Goal: Task Accomplishment & Management: Use online tool/utility

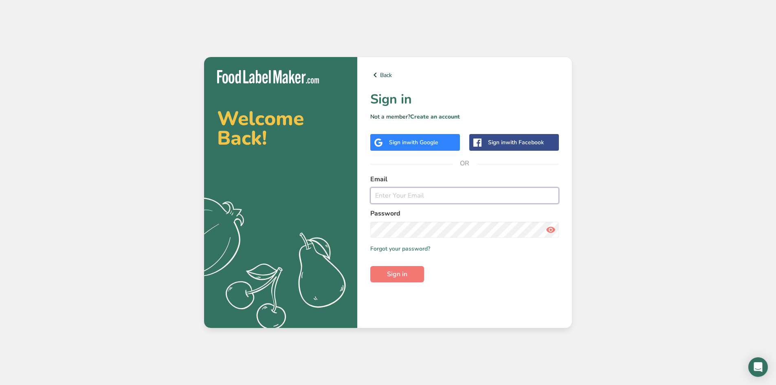
click at [426, 200] on input "email" at bounding box center [464, 195] width 189 height 16
type input "[EMAIL_ADDRESS][DOMAIN_NAME]"
click at [408, 275] on button "Sign in" at bounding box center [397, 274] width 54 height 16
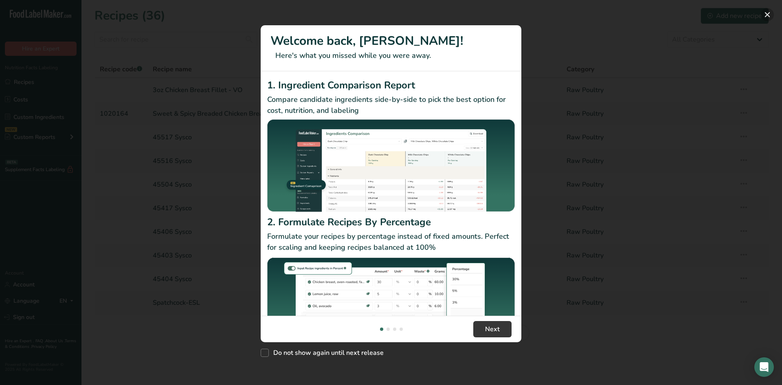
click at [765, 15] on button "New Features" at bounding box center [767, 14] width 13 height 13
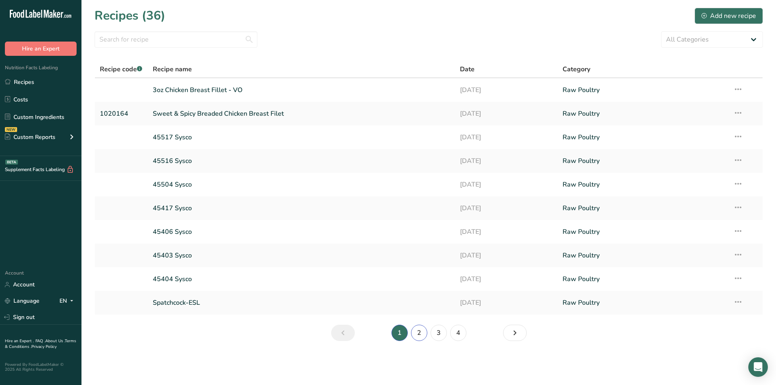
click at [417, 331] on link "2" at bounding box center [419, 333] width 16 height 16
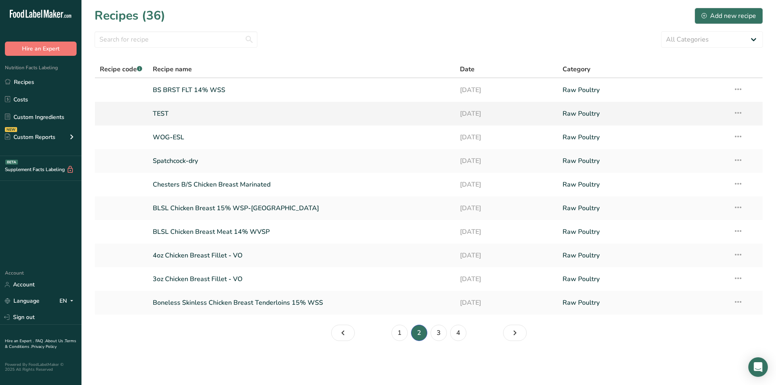
click at [154, 113] on link "TEST" at bounding box center [302, 113] width 298 height 17
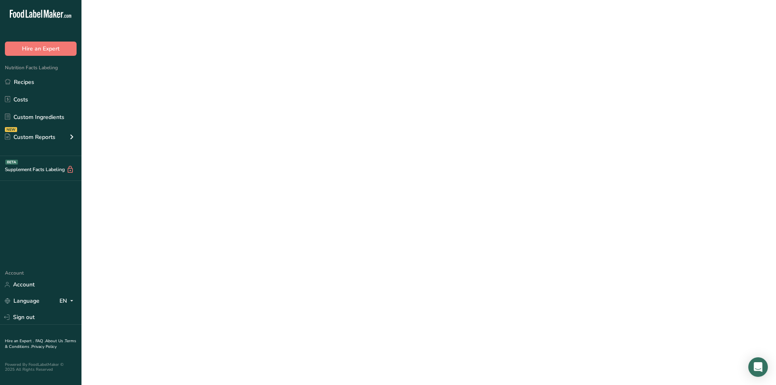
click at [154, 113] on link "TEST" at bounding box center [302, 113] width 298 height 17
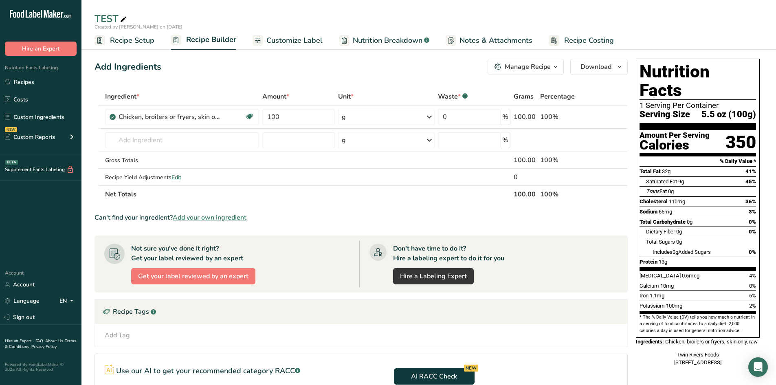
click at [121, 44] on span "Recipe Setup" at bounding box center [132, 40] width 44 height 11
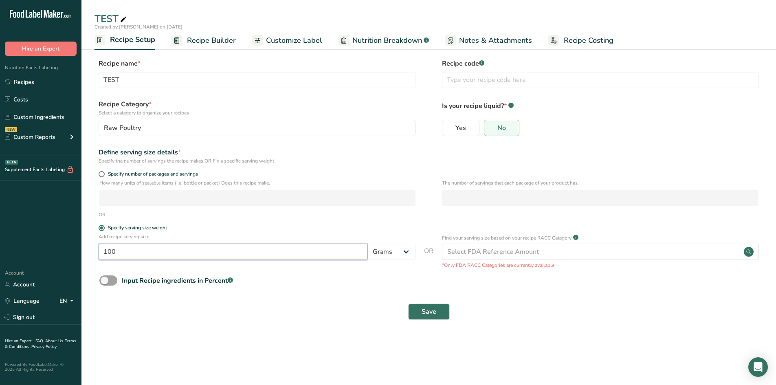
drag, startPoint x: 136, startPoint y: 253, endPoint x: 86, endPoint y: 272, distance: 53.6
click at [97, 265] on div "Add recipe serving size.. 100 Grams kg mg mcg lb oz l mL fl oz tbsp tsp cup qt …" at bounding box center [429, 251] width 669 height 36
type input "170"
click at [419, 308] on button "Save" at bounding box center [429, 312] width 42 height 16
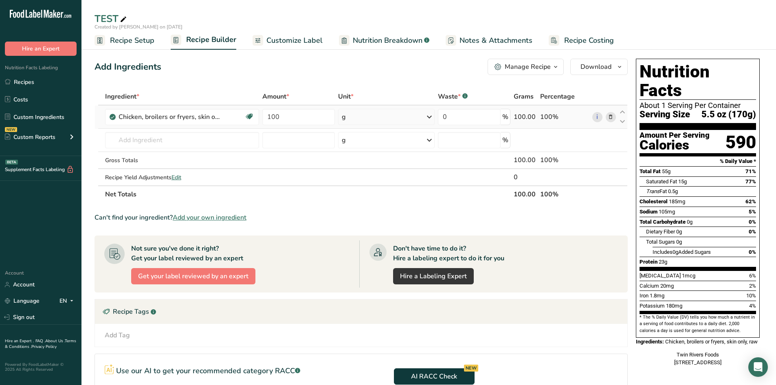
click at [609, 117] on icon at bounding box center [611, 117] width 6 height 9
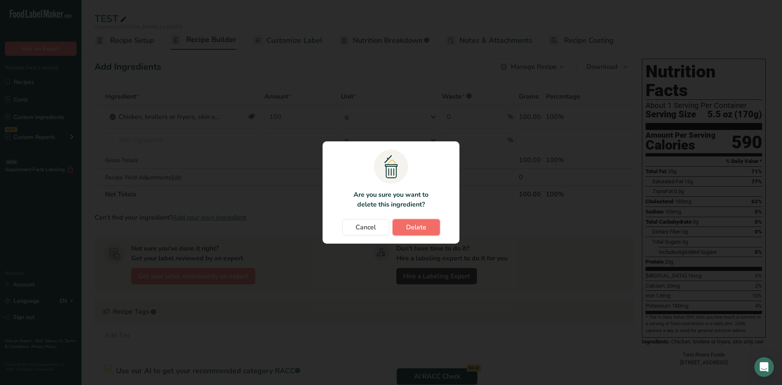
click at [408, 230] on span "Delete" at bounding box center [416, 227] width 20 height 10
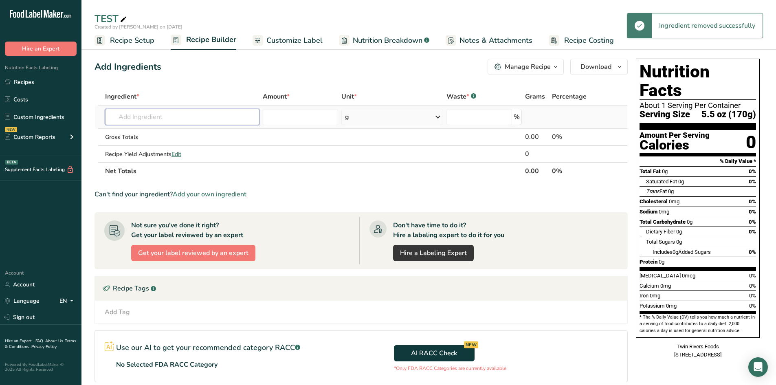
click at [177, 114] on input "text" at bounding box center [182, 117] width 154 height 16
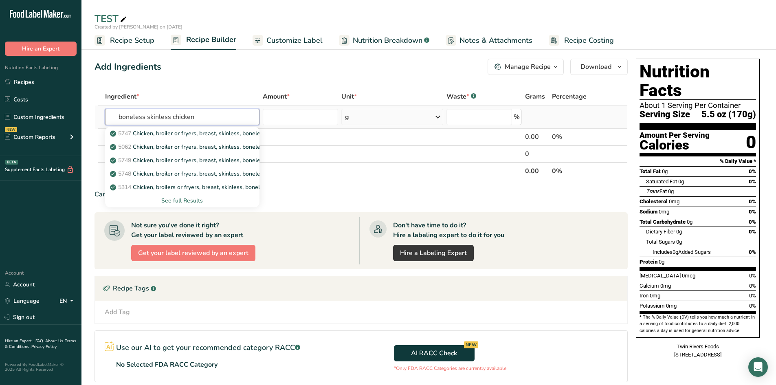
type input "boneless skinless chicken"
click at [170, 202] on div "See full Results" at bounding box center [182, 200] width 141 height 9
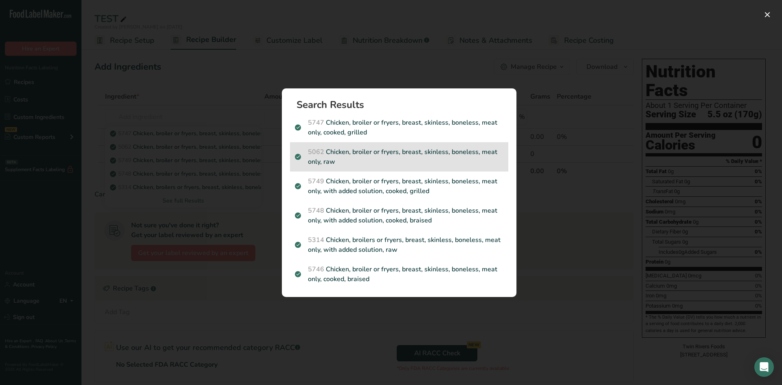
click at [405, 150] on p "5062 Chicken, broiler or fryers, breast, skinless, boneless, meat only, raw" at bounding box center [399, 157] width 209 height 20
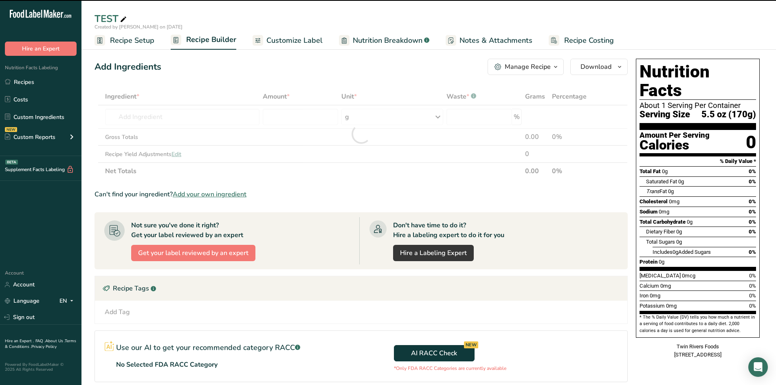
type input "0"
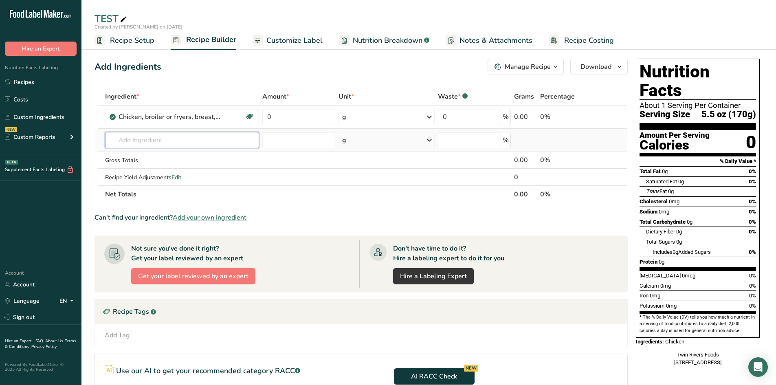
click at [233, 139] on input "text" at bounding box center [182, 140] width 154 height 16
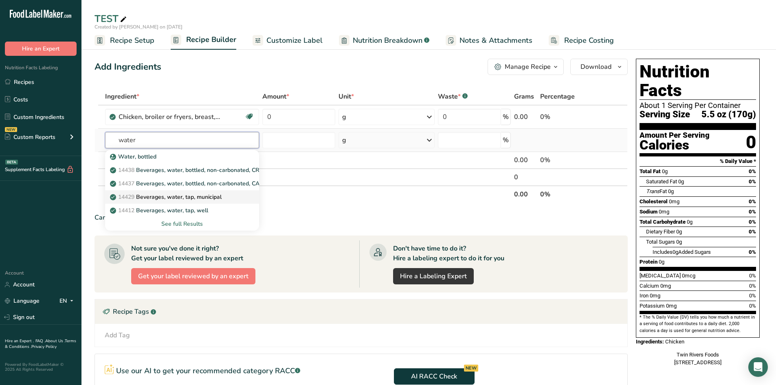
type input "water"
click at [192, 196] on p "14429 [GEOGRAPHIC_DATA], water, tap, municipal" at bounding box center [167, 197] width 110 height 9
type input "Beverages, water, tap, municipal"
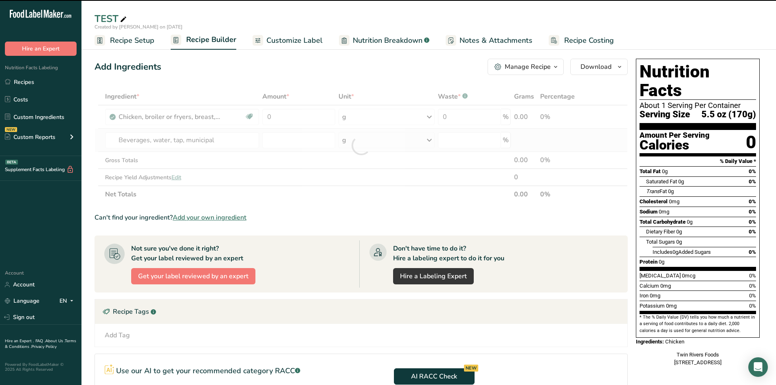
type input "0"
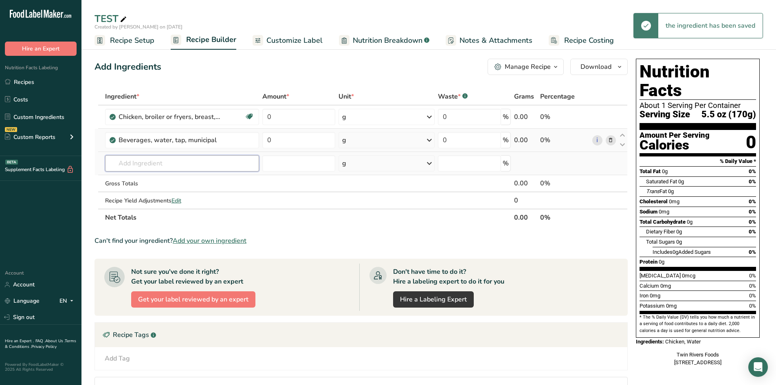
click at [192, 163] on input "text" at bounding box center [182, 163] width 154 height 16
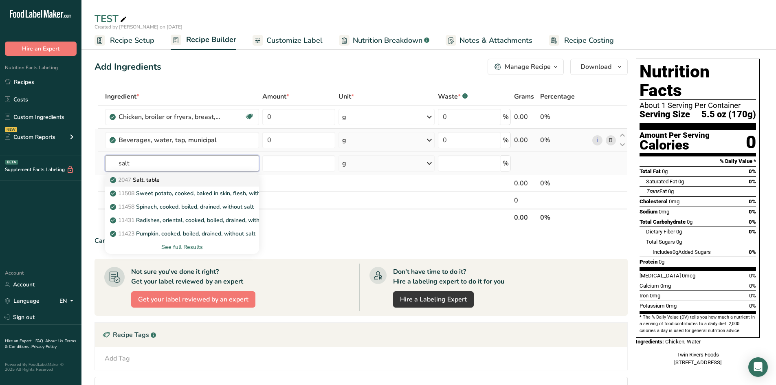
type input "salt"
click at [158, 180] on p "2047 Salt, table" at bounding box center [136, 180] width 48 height 9
type input "Salt, table"
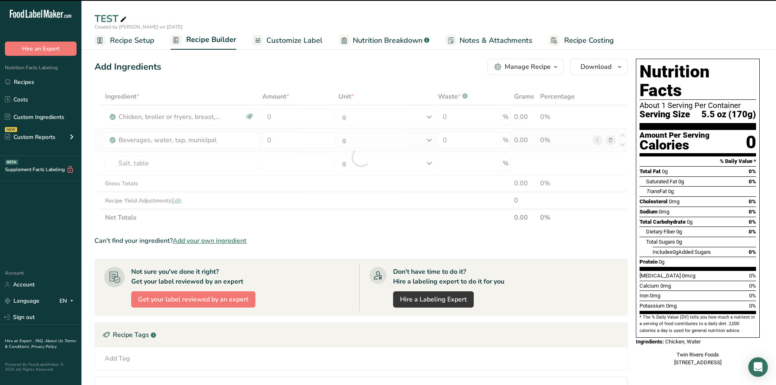
type input "0"
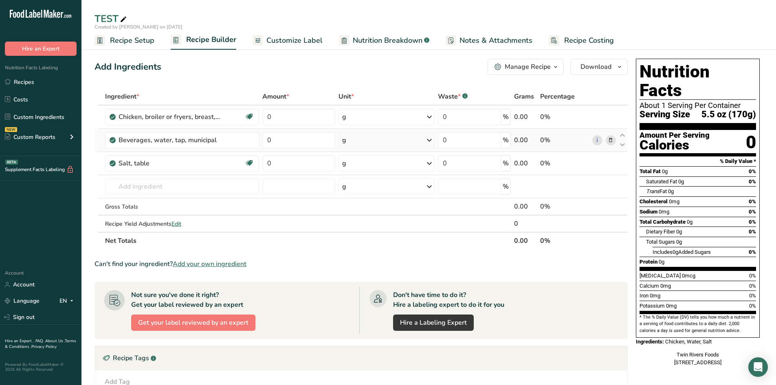
click at [277, 38] on span "Customize Label" at bounding box center [294, 40] width 56 height 11
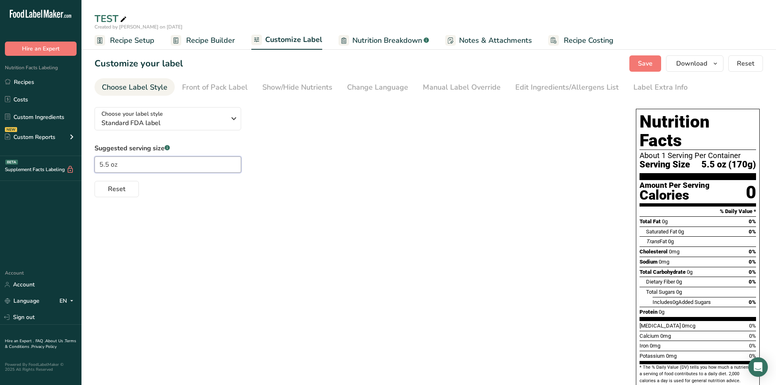
click at [108, 167] on input "5.5 oz" at bounding box center [168, 164] width 147 height 16
type input "6 oz"
click at [227, 42] on span "Recipe Builder" at bounding box center [210, 40] width 49 height 11
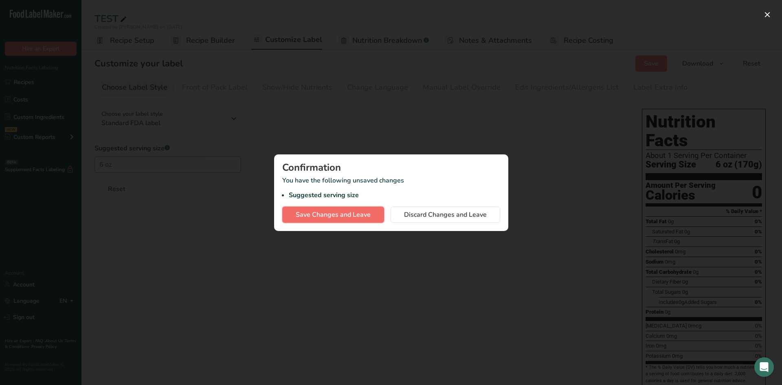
click at [304, 215] on span "Save Changes and Leave" at bounding box center [333, 215] width 75 height 10
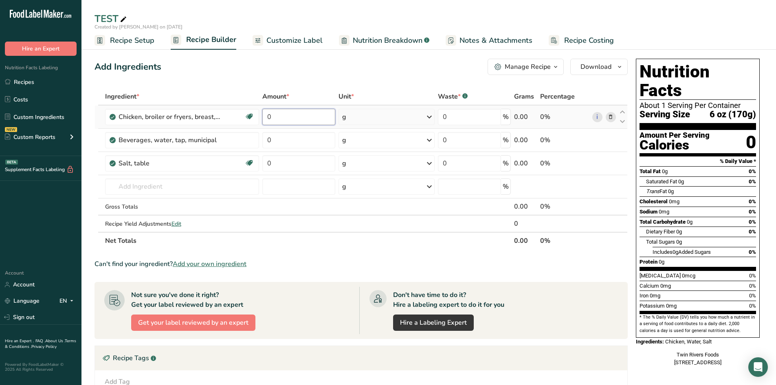
click at [316, 114] on input "0" at bounding box center [298, 117] width 73 height 16
type input "19.048"
click at [404, 119] on div "Ingredient * Amount * Unit * Waste * .a-a{fill:#347362;}.b-a{fill:#fff;} Grams …" at bounding box center [361, 168] width 533 height 161
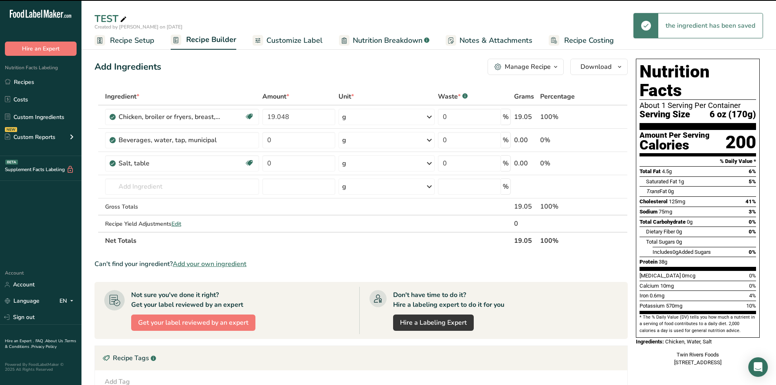
click at [427, 118] on icon at bounding box center [429, 117] width 10 height 15
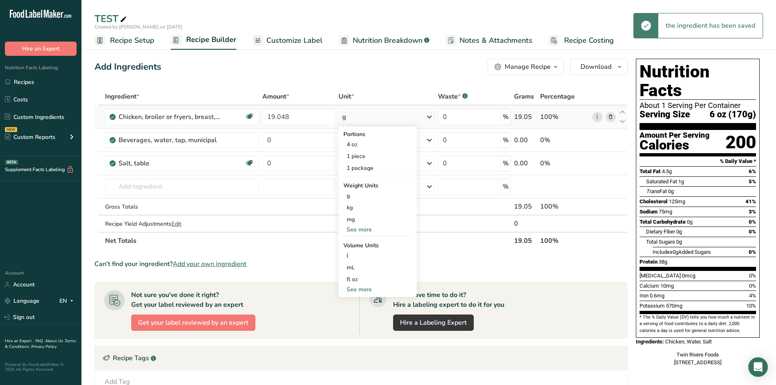
click at [365, 229] on div "See more" at bounding box center [377, 229] width 68 height 9
click at [361, 243] on div "lb" at bounding box center [377, 243] width 68 height 12
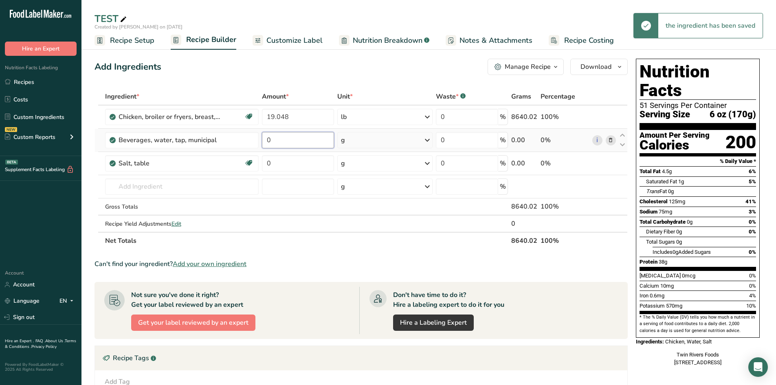
click at [302, 142] on input "0" at bounding box center [298, 140] width 72 height 16
type input "0.862"
click at [364, 137] on div "Ingredient * Amount * Unit * Waste * .a-a{fill:#347362;}.b-a{fill:#fff;} Grams …" at bounding box center [361, 168] width 533 height 161
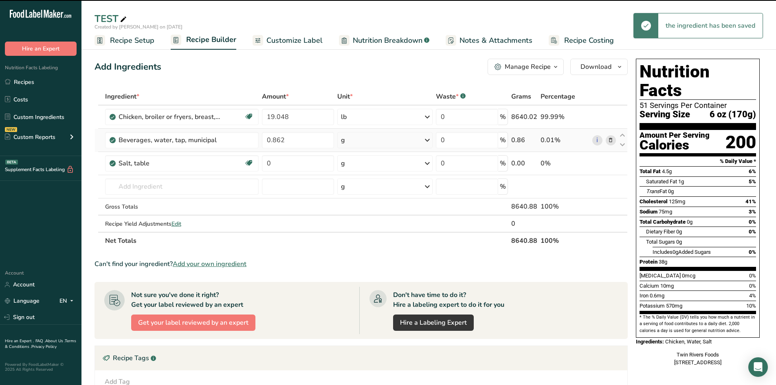
click at [428, 141] on icon at bounding box center [427, 140] width 10 height 15
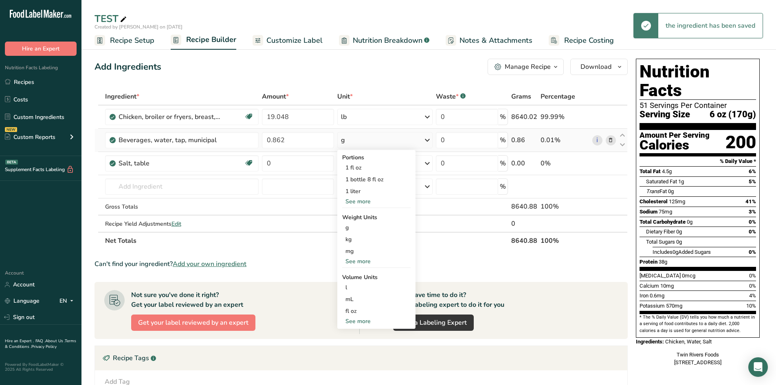
click at [366, 263] on div "See more" at bounding box center [376, 261] width 68 height 9
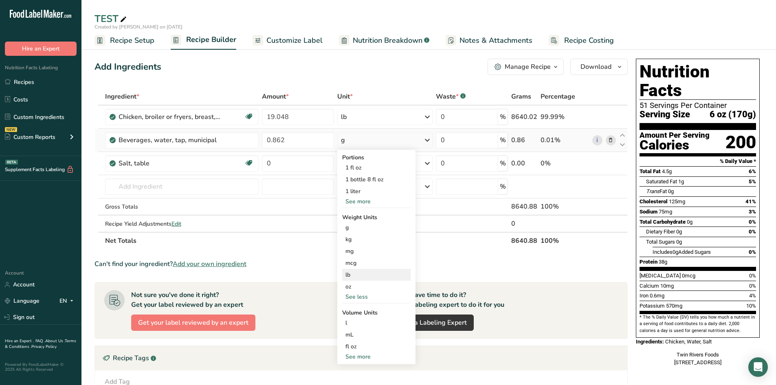
click at [355, 276] on div "lb" at bounding box center [376, 275] width 68 height 12
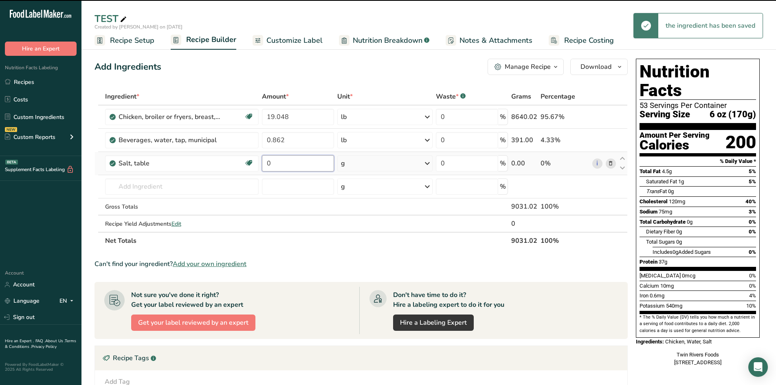
click at [286, 164] on input "0" at bounding box center [298, 163] width 72 height 16
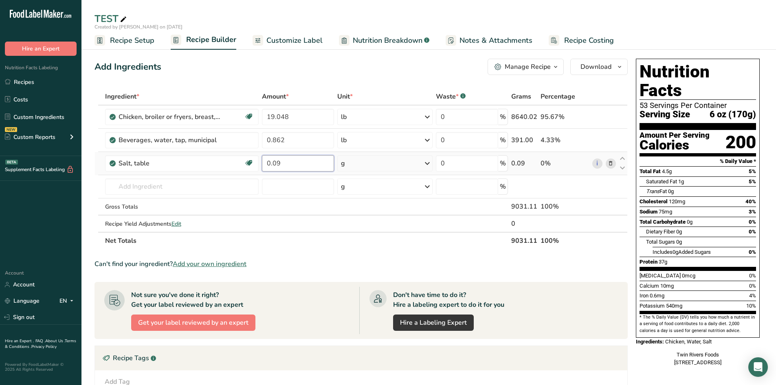
type input "0.09"
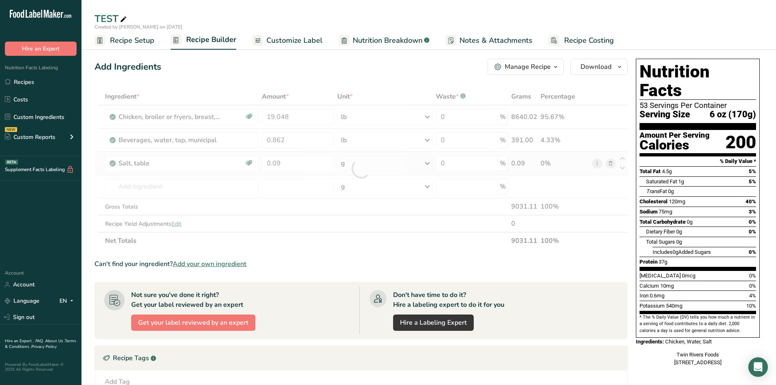
click at [392, 167] on div "Ingredient * Amount * Unit * Waste * .a-a{fill:#347362;}.b-a{fill:#fff;} Grams …" at bounding box center [361, 168] width 533 height 161
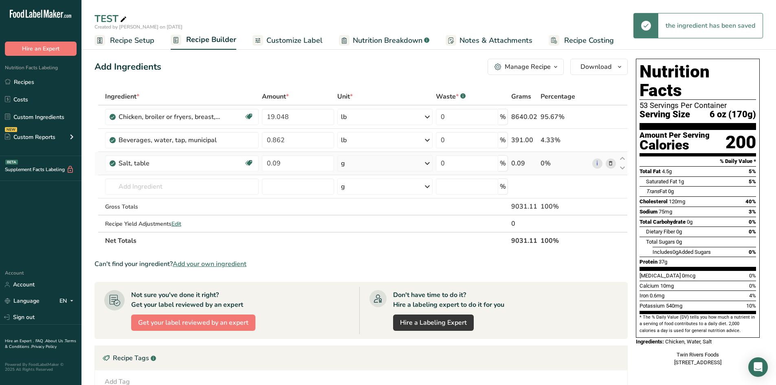
click at [427, 162] on icon at bounding box center [427, 163] width 10 height 15
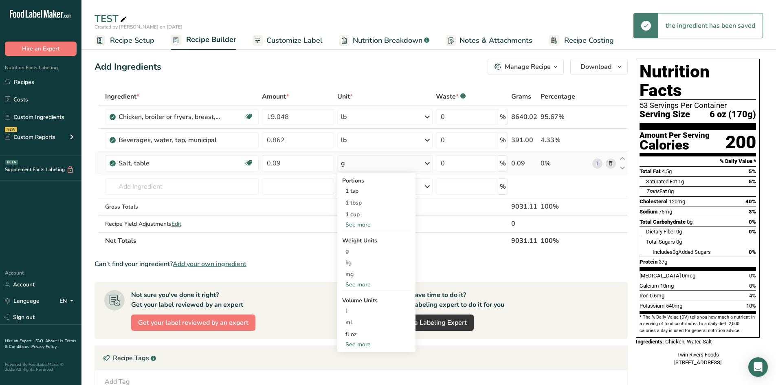
click at [359, 287] on div "See more" at bounding box center [376, 284] width 68 height 9
click at [355, 300] on div "lb" at bounding box center [376, 298] width 68 height 12
